Goal: Task Accomplishment & Management: Use online tool/utility

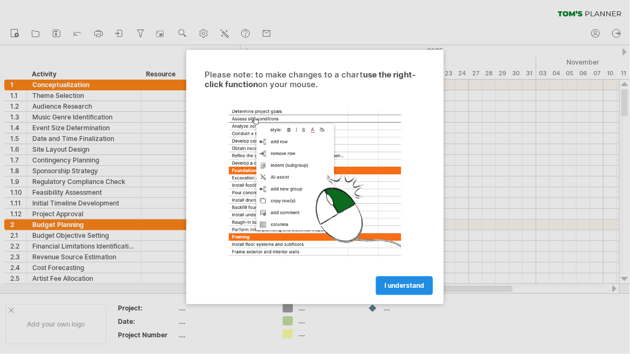
click at [402, 288] on span "I understand" at bounding box center [405, 286] width 40 height 8
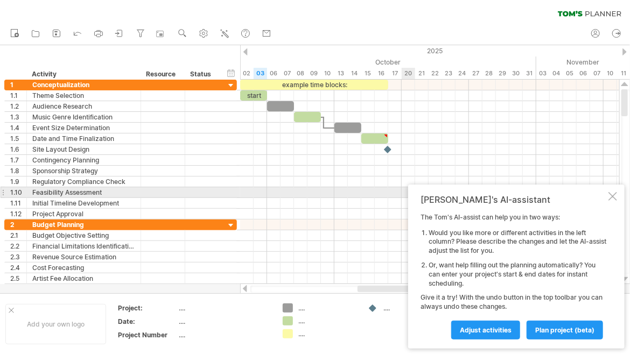
click at [613, 197] on div at bounding box center [613, 196] width 9 height 9
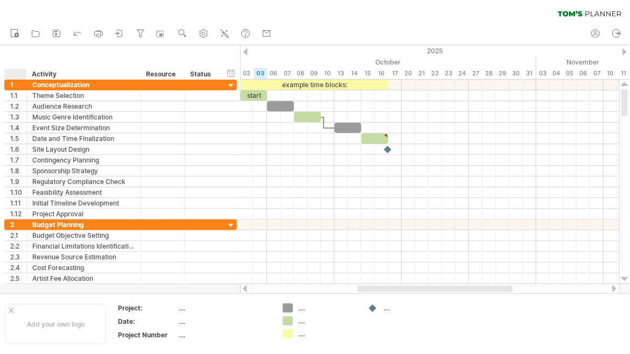
click at [13, 74] on div at bounding box center [18, 74] width 16 height 11
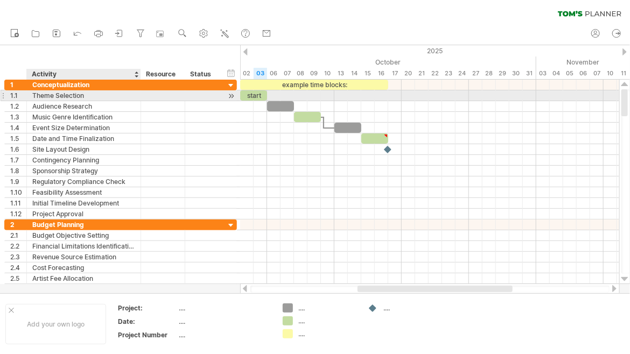
click at [39, 97] on div "Theme Selection" at bounding box center [83, 95] width 103 height 10
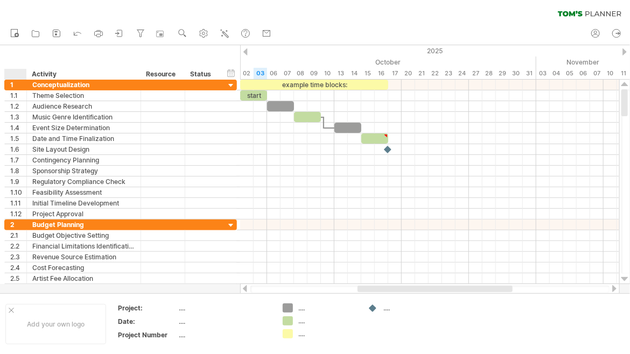
click at [18, 78] on div at bounding box center [18, 74] width 16 height 11
click at [116, 37] on icon at bounding box center [119, 33] width 11 height 11
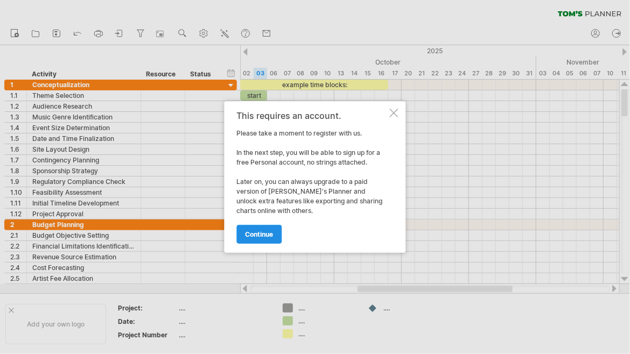
click at [265, 232] on span "continue" at bounding box center [260, 234] width 28 height 8
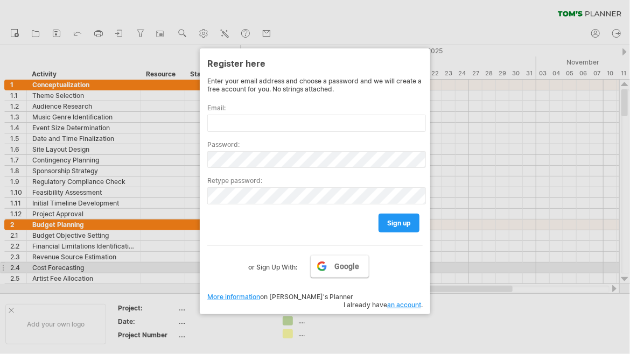
click at [351, 264] on span "Google" at bounding box center [347, 266] width 25 height 9
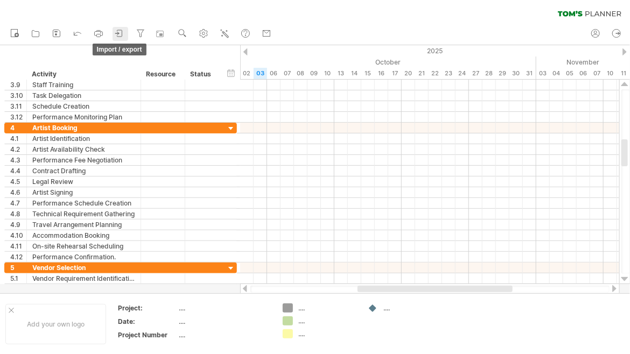
click at [123, 31] on icon at bounding box center [119, 33] width 11 height 11
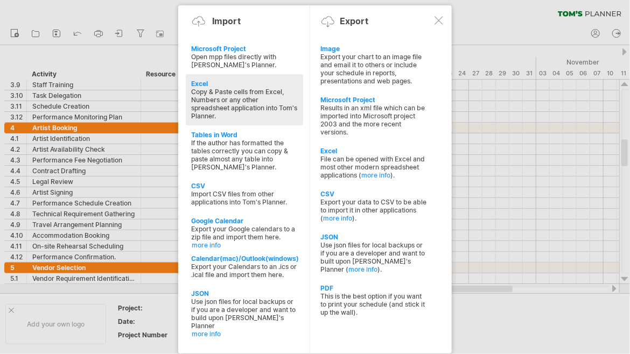
click at [258, 102] on div "Copy & Paste cells from Excel, Numbers or any other spreadsheet application int…" at bounding box center [244, 104] width 107 height 32
type textarea "**********"
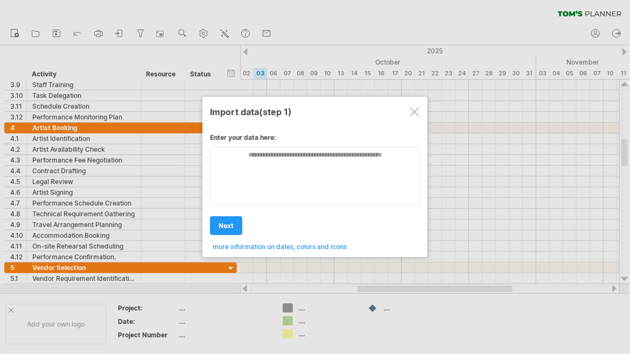
click at [416, 112] on div at bounding box center [414, 112] width 9 height 9
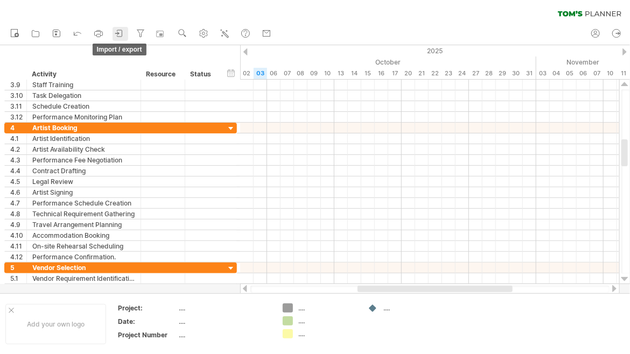
click at [125, 35] on icon at bounding box center [119, 33] width 11 height 11
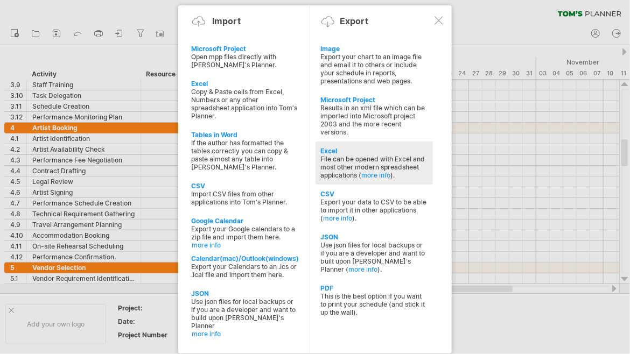
click at [364, 159] on div "File can be opened with Excel and most other modern spreadsheet applications ( …" at bounding box center [374, 167] width 107 height 24
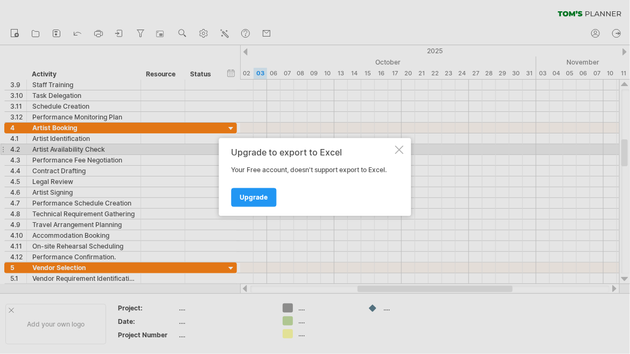
click at [399, 149] on div at bounding box center [399, 150] width 9 height 9
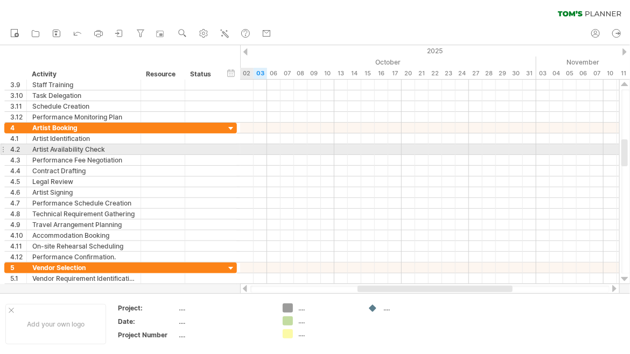
drag, startPoint x: 17, startPoint y: 73, endPoint x: 251, endPoint y: 151, distance: 246.3
click at [251, 151] on div "Trying to reach [DOMAIN_NAME] Connected again... 0% clear filter new 1" at bounding box center [315, 177] width 630 height 354
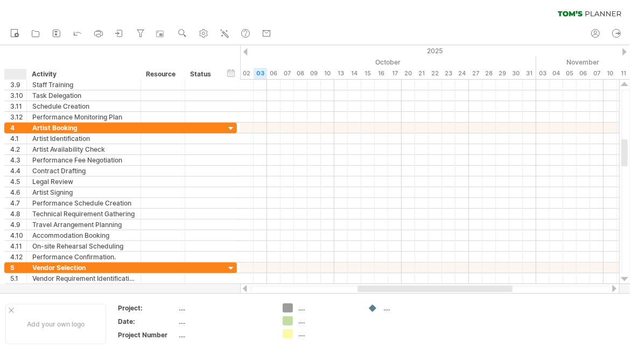
click at [17, 76] on div at bounding box center [18, 74] width 16 height 11
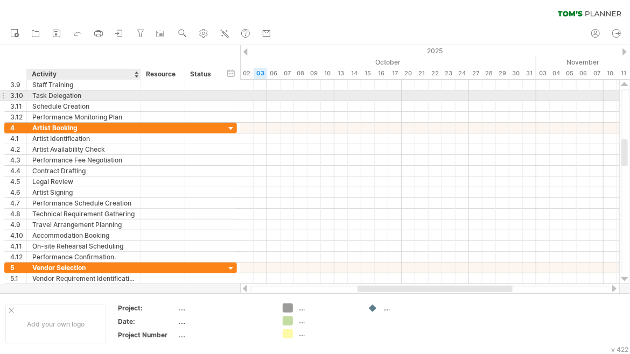
click at [157, 100] on div "**********" at bounding box center [120, 95] width 233 height 11
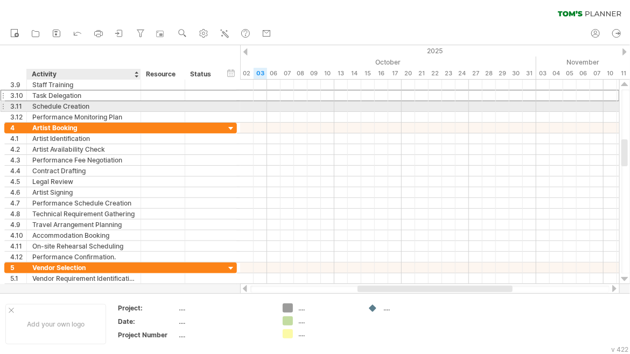
click at [48, 104] on div "Schedule Creation" at bounding box center [83, 106] width 103 height 10
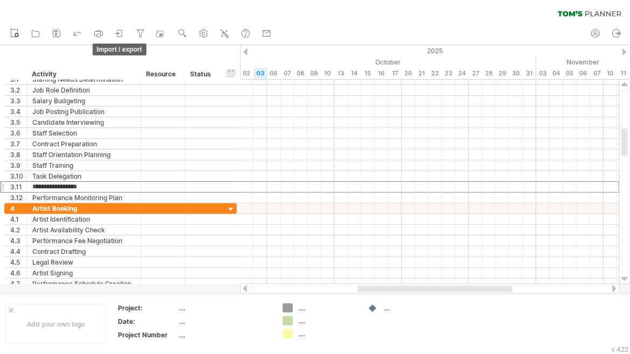
click at [121, 31] on icon at bounding box center [119, 33] width 11 height 11
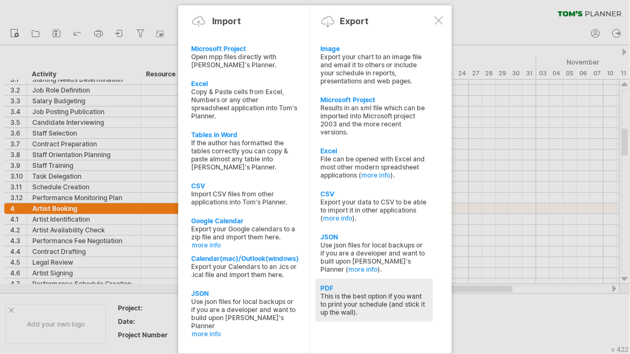
click at [412, 292] on div "PDF" at bounding box center [374, 288] width 107 height 8
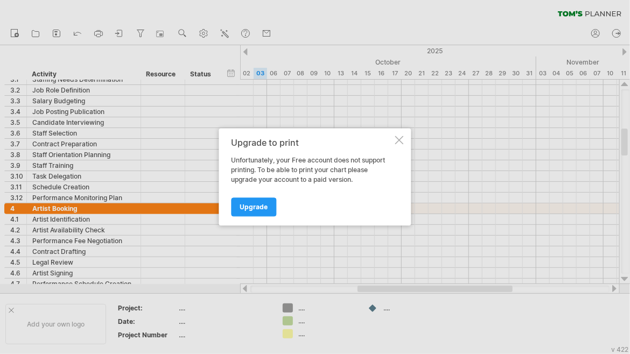
click at [397, 138] on div at bounding box center [399, 140] width 9 height 9
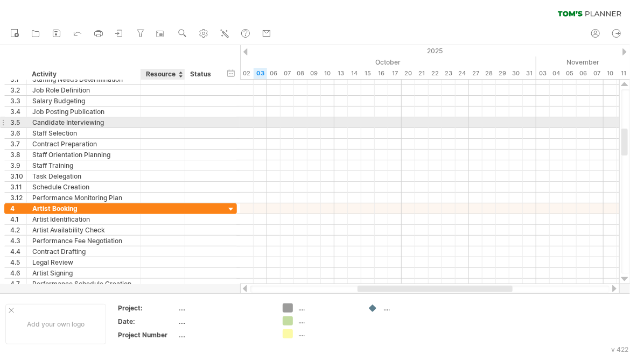
click at [151, 127] on div "**********" at bounding box center [120, 138] width 233 height 129
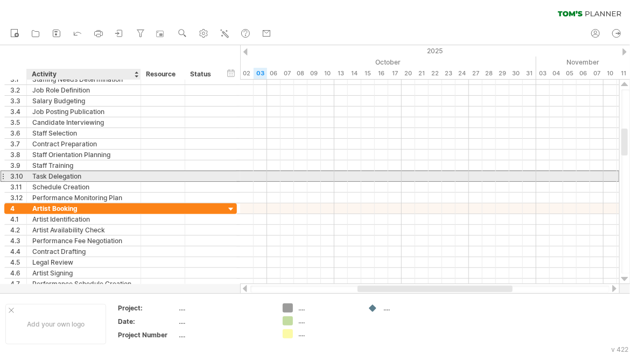
click at [104, 174] on div "Task Delegation" at bounding box center [83, 176] width 103 height 10
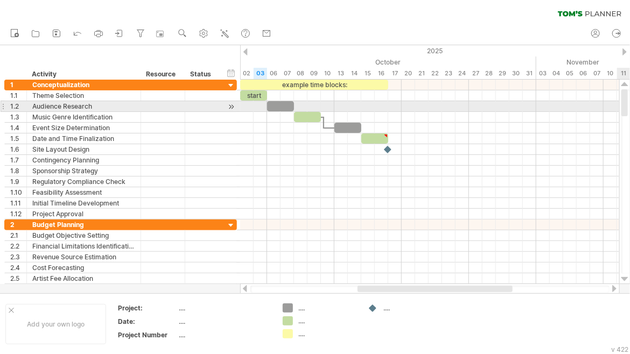
click at [627, 107] on div at bounding box center [624, 102] width 6 height 27
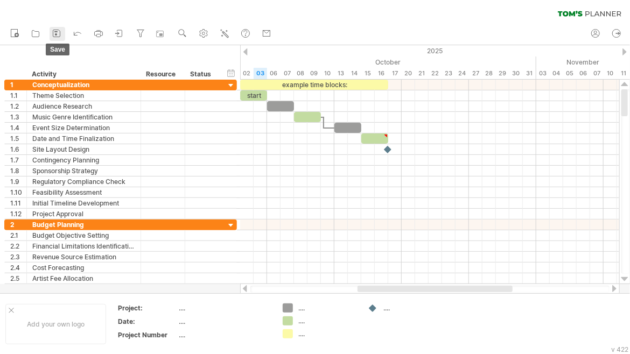
click at [50, 35] on link "save" at bounding box center [58, 34] width 16 height 14
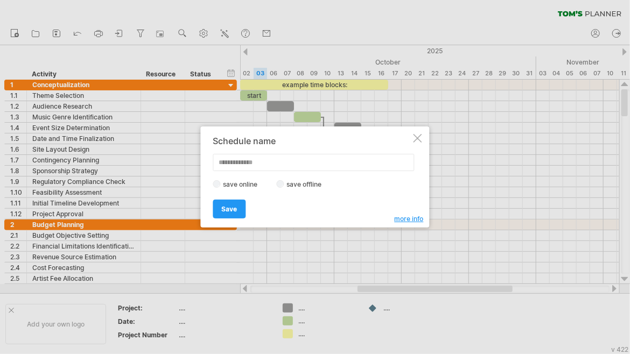
click at [416, 136] on div at bounding box center [418, 138] width 9 height 9
